Goal: Complete application form

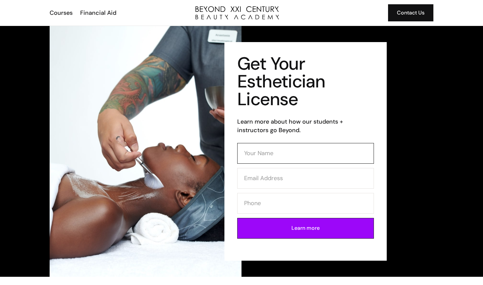
click at [279, 149] on input "Contact Form (Esthi)" at bounding box center [305, 153] width 137 height 21
type input "Samirah Hernandez"
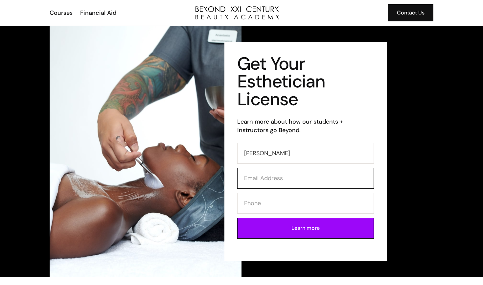
type input "hernandezsamirah0@gmail.com"
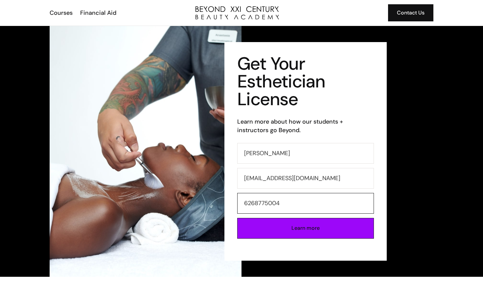
type input "6268775004"
click at [326, 226] on input "Learn more" at bounding box center [305, 228] width 137 height 21
type input "Please wait..."
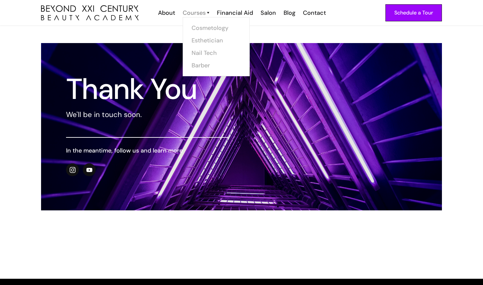
click at [197, 12] on div "Courses" at bounding box center [194, 13] width 23 height 9
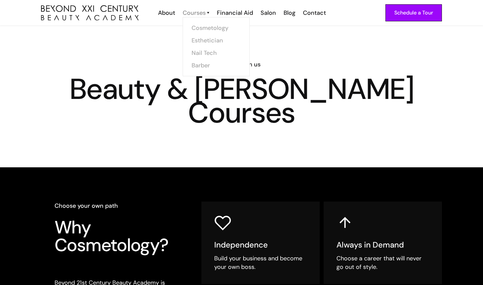
click at [199, 14] on div "Courses" at bounding box center [194, 13] width 23 height 9
click at [213, 38] on link "Esthetician" at bounding box center [218, 40] width 49 height 12
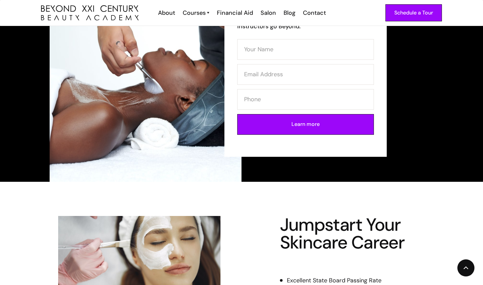
scroll to position [641, 0]
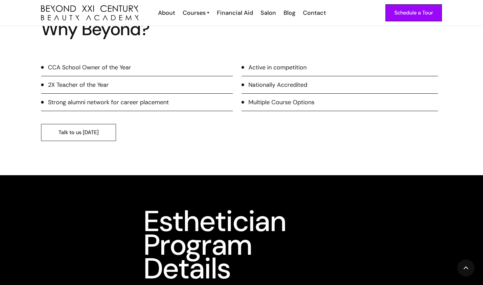
click at [111, 131] on link "Talk to us today" at bounding box center [78, 132] width 75 height 17
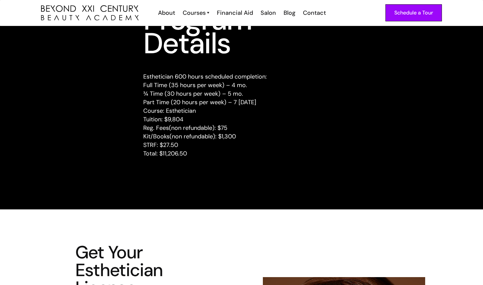
scroll to position [864, 0]
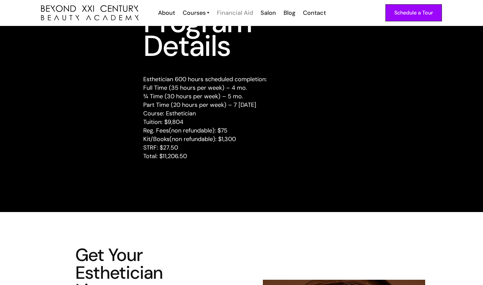
click at [243, 13] on div "Financial Aid" at bounding box center [235, 13] width 36 height 9
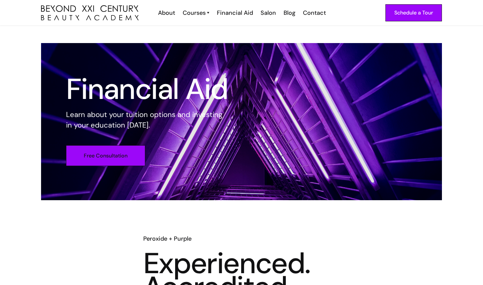
click at [101, 154] on link "Free Consultation" at bounding box center [105, 155] width 79 height 21
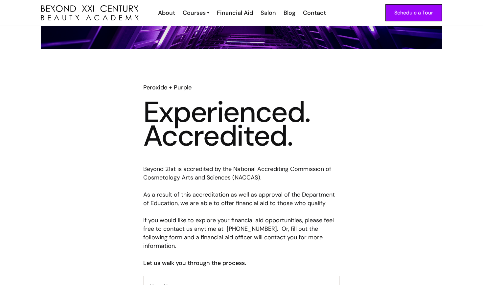
scroll to position [17, 0]
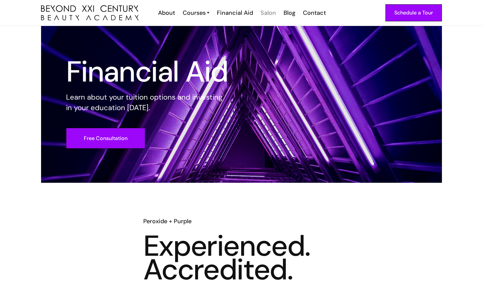
click at [267, 16] on div "Salon" at bounding box center [268, 13] width 15 height 9
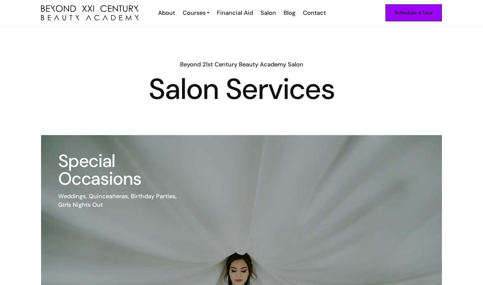
scroll to position [0, 0]
click at [407, 14] on div "Schedule a Tour" at bounding box center [414, 13] width 39 height 9
click at [204, 37] on link "Esthetician" at bounding box center [218, 40] width 49 height 12
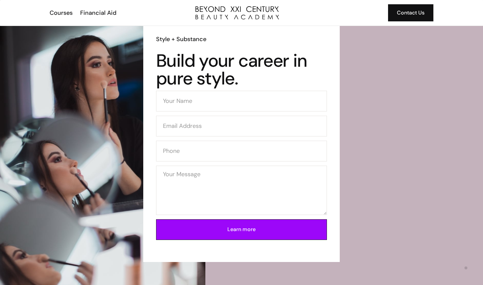
scroll to position [1053, 0]
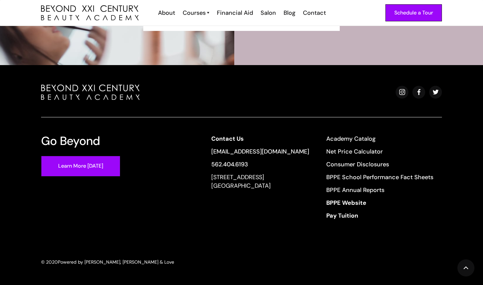
scroll to position [2104, 0]
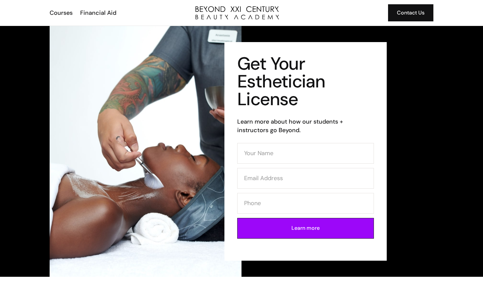
scroll to position [376, 0]
